Goal: Navigation & Orientation: Find specific page/section

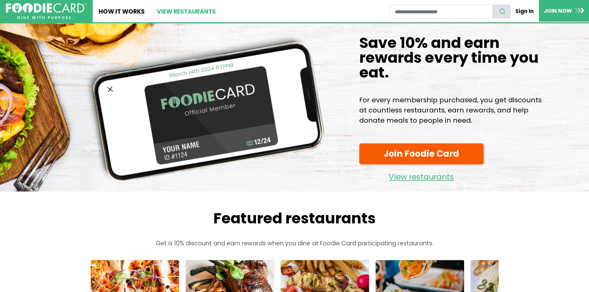
click at [193, 11] on link "View restaurants" at bounding box center [186, 11] width 71 height 22
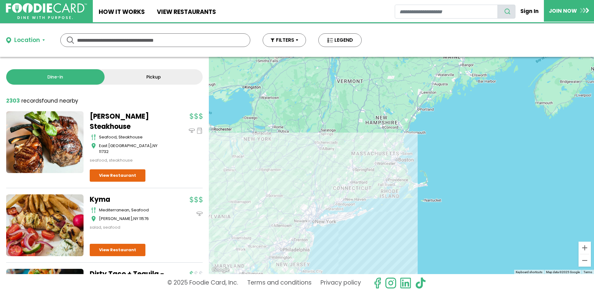
drag, startPoint x: 413, startPoint y: 115, endPoint x: 393, endPoint y: 168, distance: 56.2
click at [393, 168] on div at bounding box center [401, 165] width 385 height 217
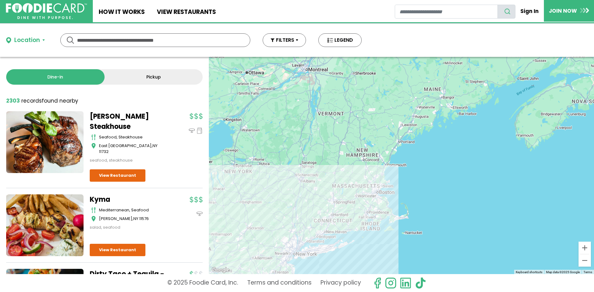
drag, startPoint x: 401, startPoint y: 150, endPoint x: 381, endPoint y: 183, distance: 38.4
click at [381, 183] on div at bounding box center [401, 165] width 385 height 217
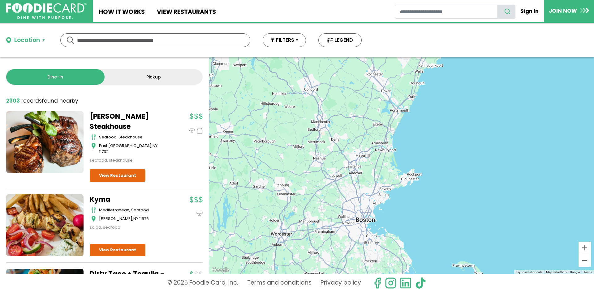
drag, startPoint x: 310, startPoint y: 200, endPoint x: 444, endPoint y: 5, distance: 236.5
click at [395, 56] on div "Location Use my current location Search by Region New York 1997 restaurants New…" at bounding box center [297, 158] width 594 height 269
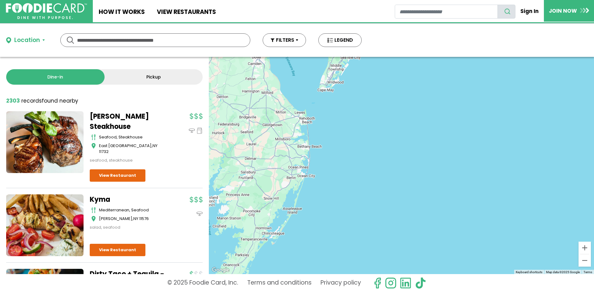
drag, startPoint x: 382, startPoint y: 111, endPoint x: 343, endPoint y: 167, distance: 68.5
click at [344, 170] on div at bounding box center [401, 165] width 385 height 217
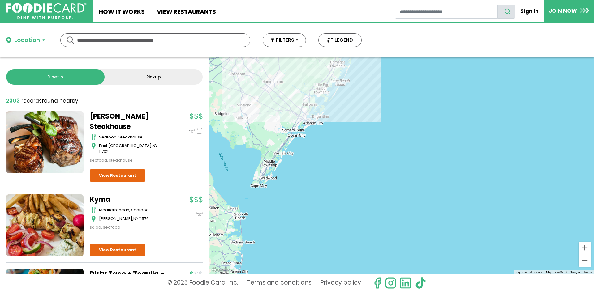
drag, startPoint x: 386, startPoint y: 100, endPoint x: 381, endPoint y: 112, distance: 12.9
click at [382, 112] on div "Skip Navigation Skip to Login Skip to Footer Home How It Works View restaurants" at bounding box center [297, 146] width 594 height 292
drag, startPoint x: 390, startPoint y: 99, endPoint x: 348, endPoint y: 145, distance: 62.9
click at [348, 145] on div at bounding box center [401, 165] width 385 height 217
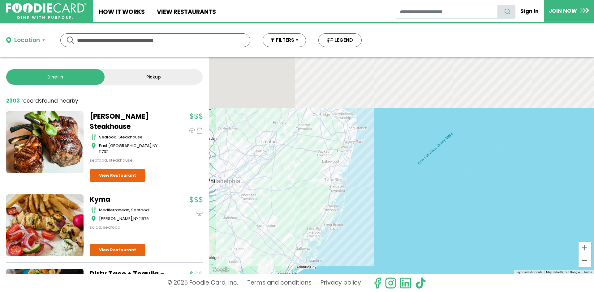
drag, startPoint x: 406, startPoint y: 157, endPoint x: 429, endPoint y: 180, distance: 32.4
click at [429, 196] on div at bounding box center [401, 165] width 385 height 217
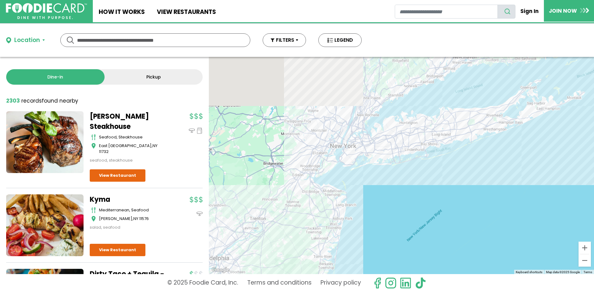
drag, startPoint x: 416, startPoint y: 132, endPoint x: 391, endPoint y: 205, distance: 77.2
click at [391, 205] on div at bounding box center [401, 165] width 385 height 217
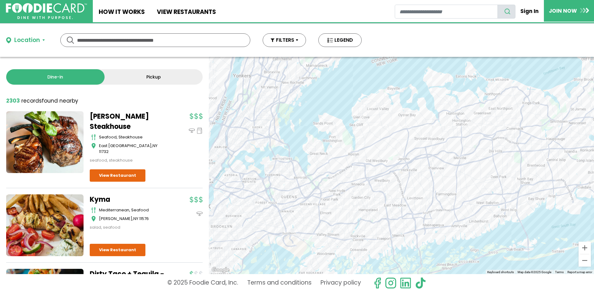
drag, startPoint x: 363, startPoint y: 99, endPoint x: 404, endPoint y: 237, distance: 143.6
click at [404, 237] on div at bounding box center [401, 165] width 385 height 217
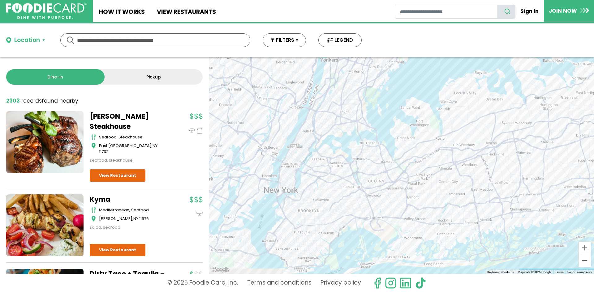
drag, startPoint x: 388, startPoint y: 190, endPoint x: 461, endPoint y: 133, distance: 92.6
click at [461, 133] on div at bounding box center [401, 165] width 385 height 217
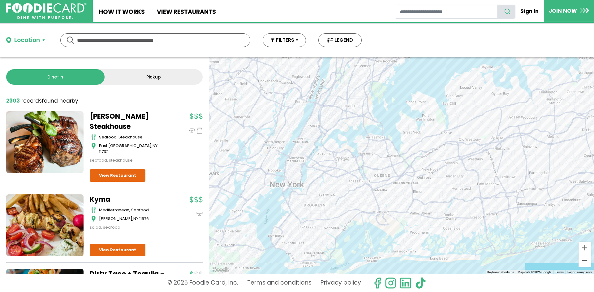
click at [338, 169] on div at bounding box center [401, 165] width 385 height 217
